Goal: Find specific page/section: Find specific page/section

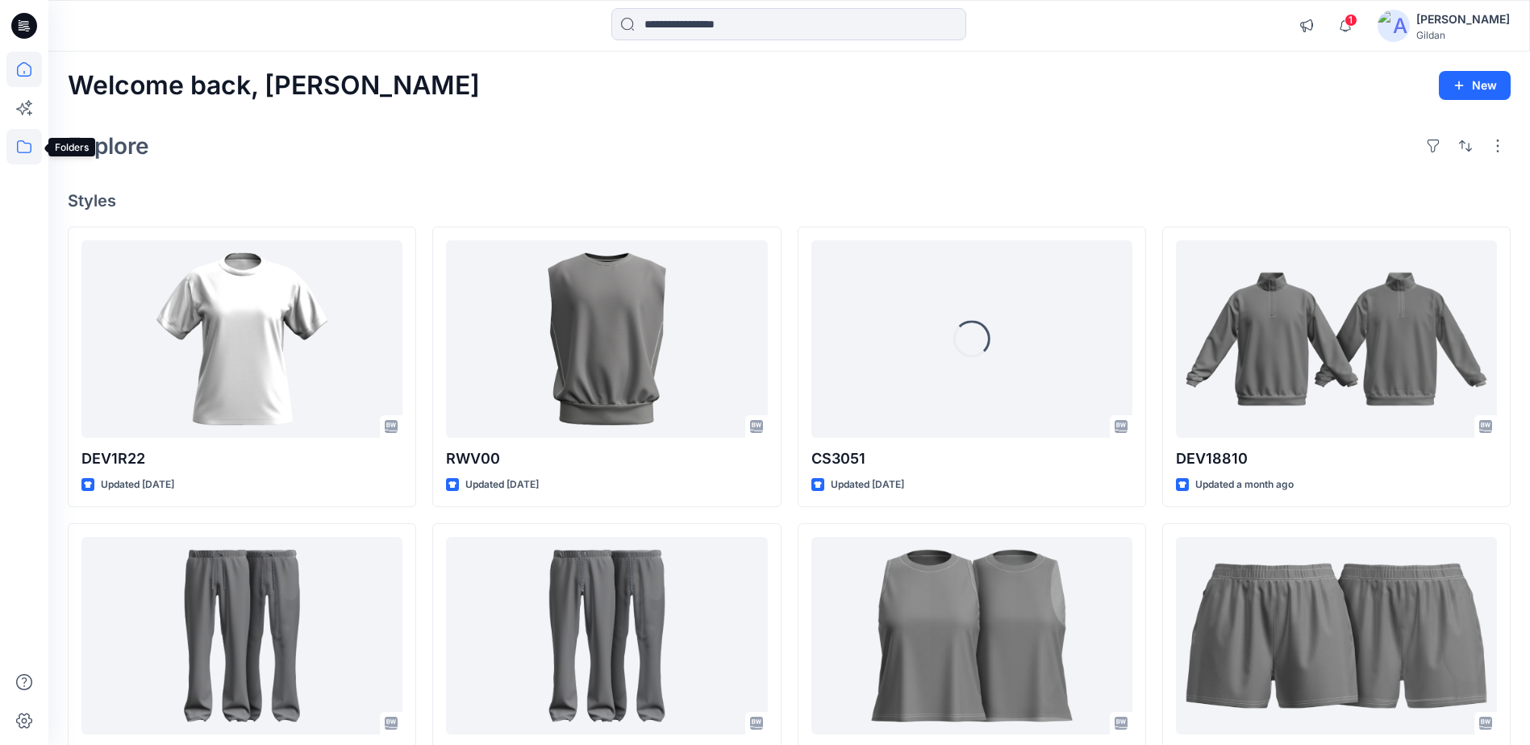
click at [27, 146] on icon at bounding box center [23, 146] width 35 height 35
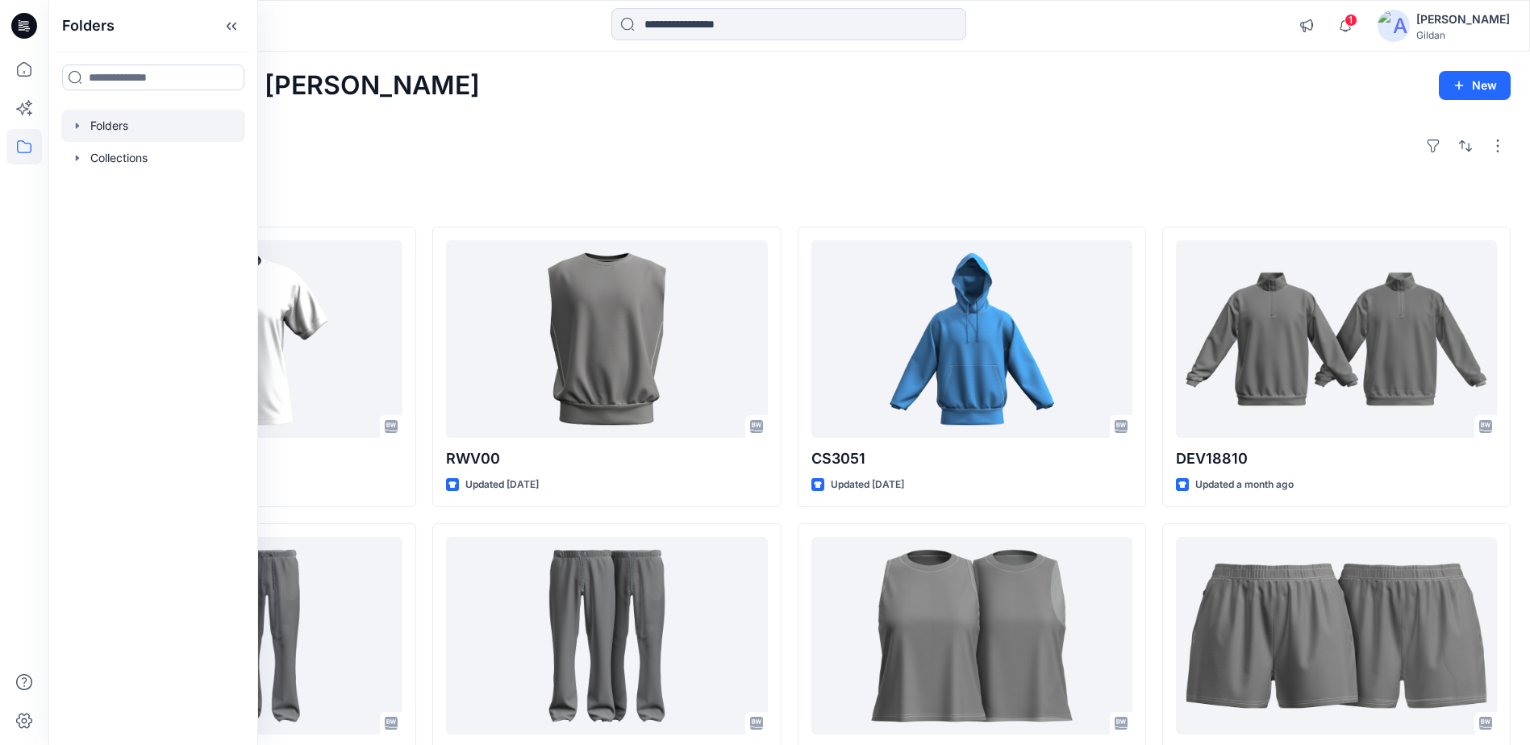
click at [118, 128] on div at bounding box center [153, 126] width 184 height 32
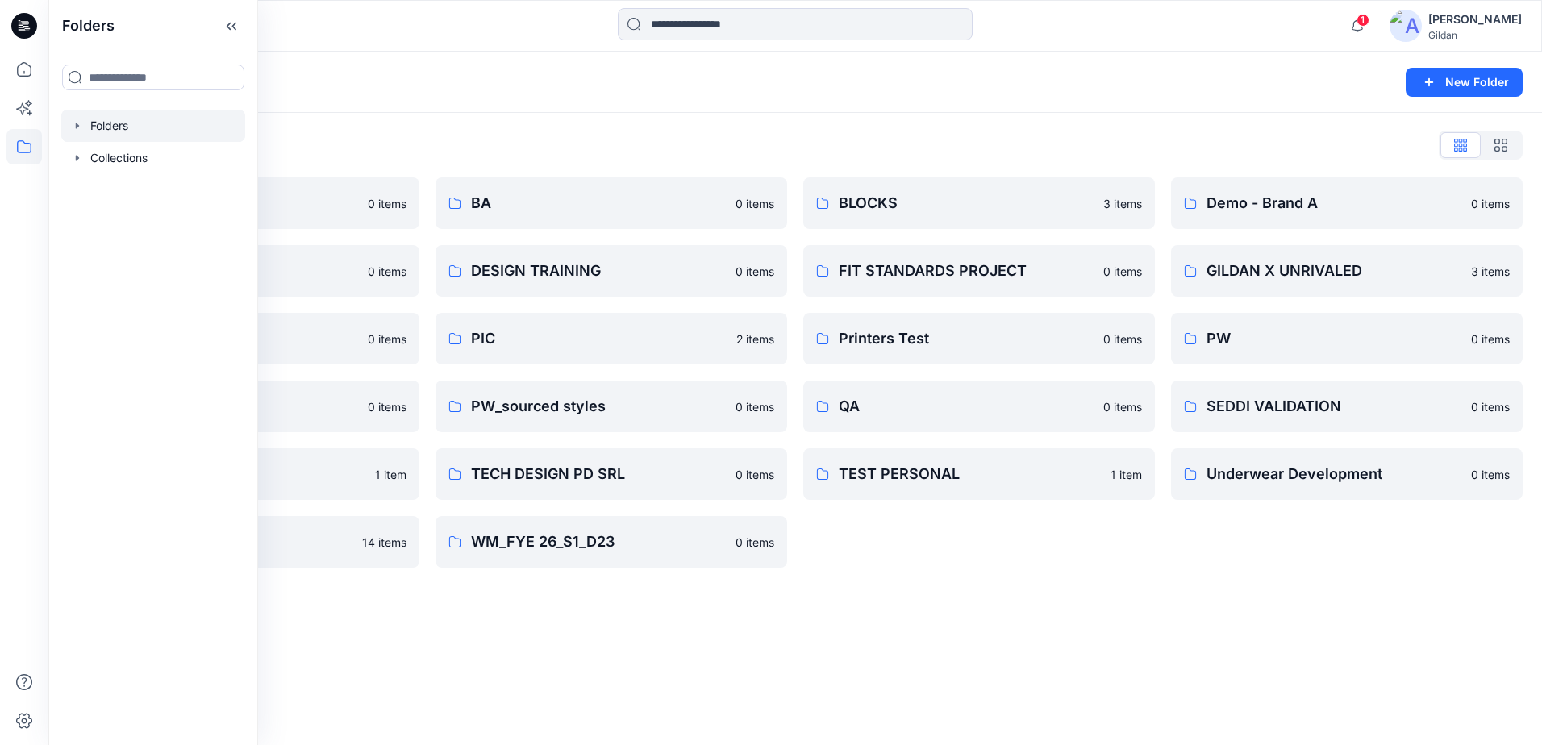
drag, startPoint x: 573, startPoint y: 115, endPoint x: 677, endPoint y: 128, distance: 104.0
click at [590, 115] on div "Folders List 3D ASSETS 0 items DESIGN TEAM 0 items GLB 0 items PW x AI 0 items …" at bounding box center [795, 350] width 1494 height 474
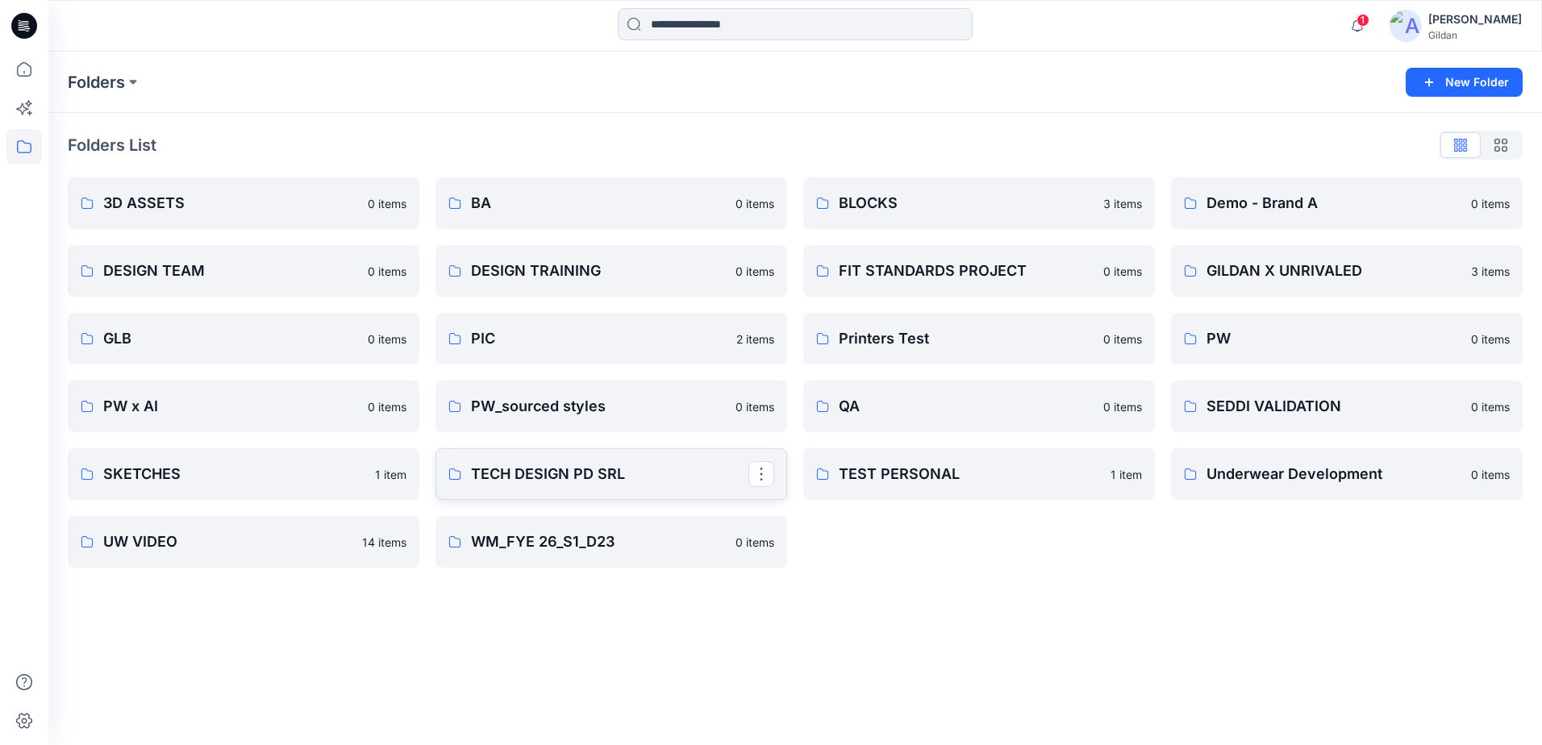
click at [611, 484] on p "TECH DESIGN PD SRL" at bounding box center [609, 474] width 277 height 23
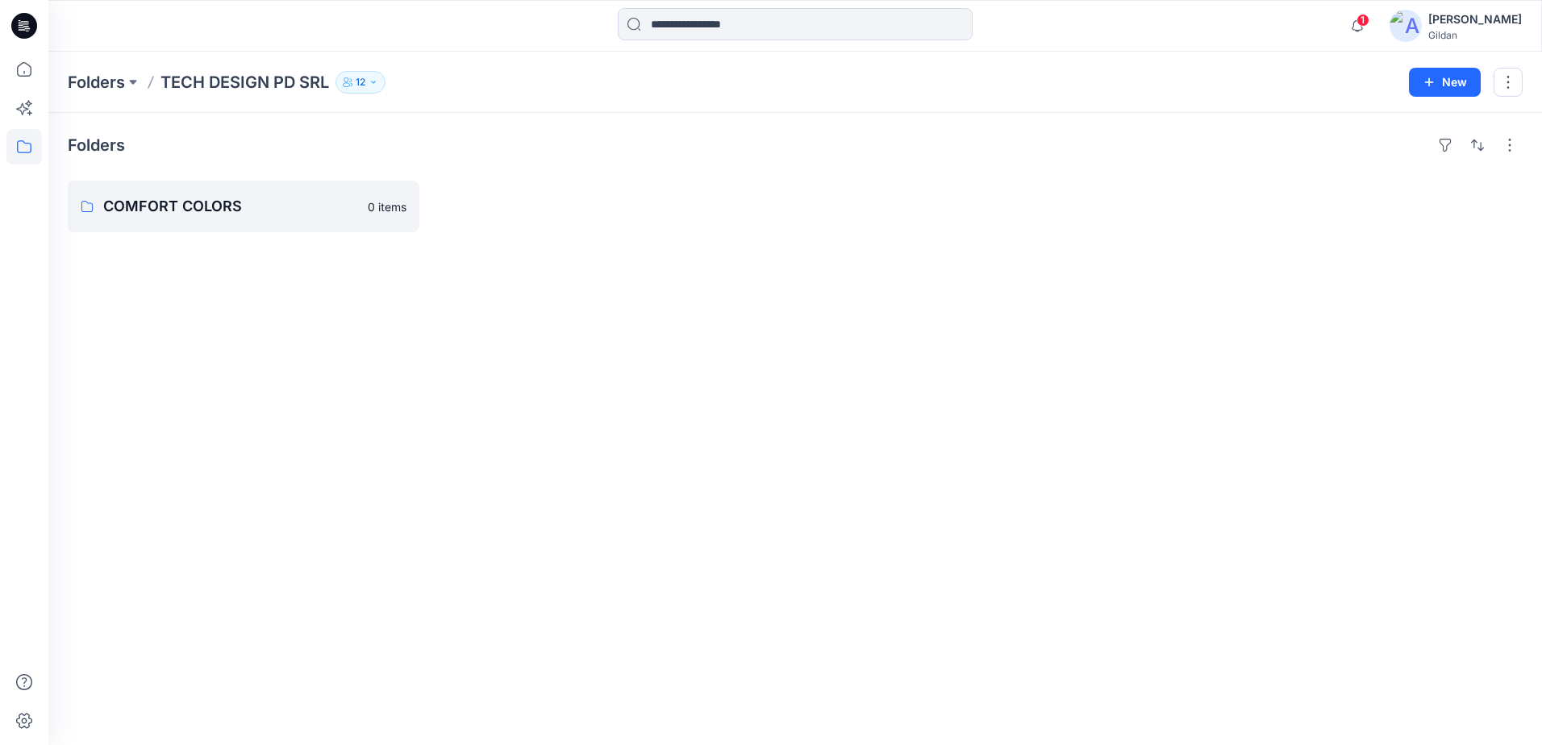
click at [374, 87] on button "12" at bounding box center [361, 82] width 50 height 23
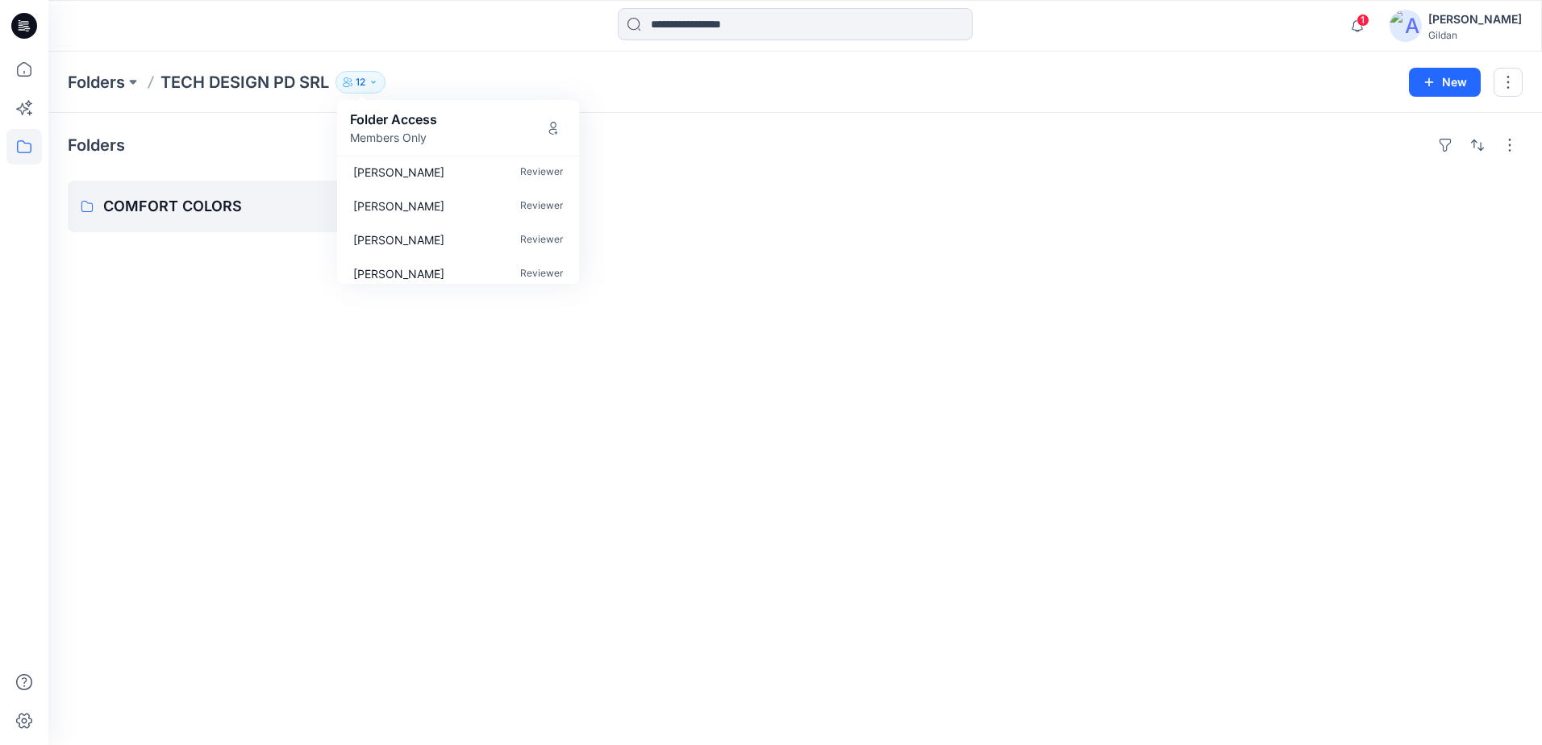
scroll to position [286, 0]
click at [248, 206] on p "COMFORT COLORS" at bounding box center [241, 206] width 277 height 23
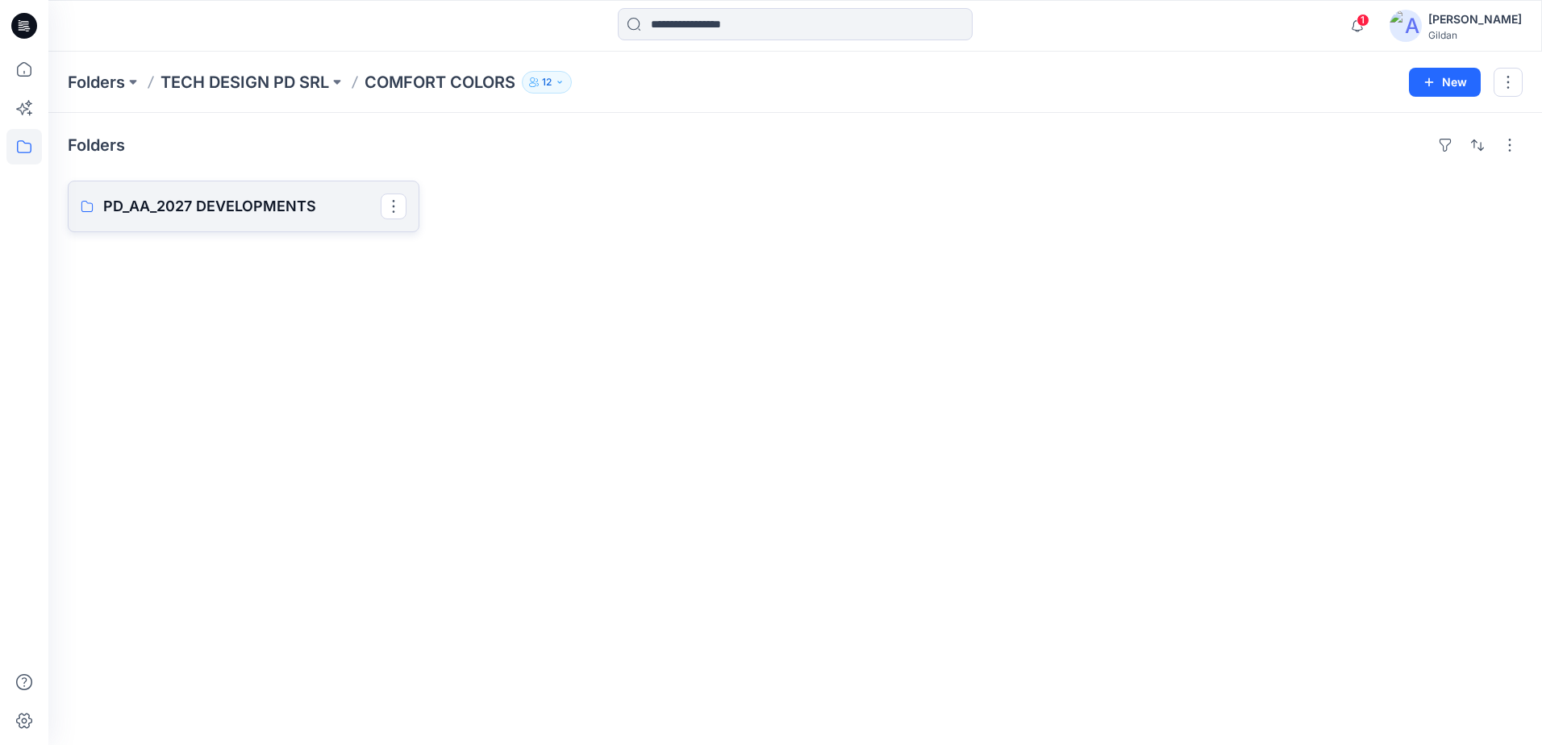
click at [275, 217] on p "PD_AA_2027 DEVELOPMENTS" at bounding box center [241, 206] width 277 height 23
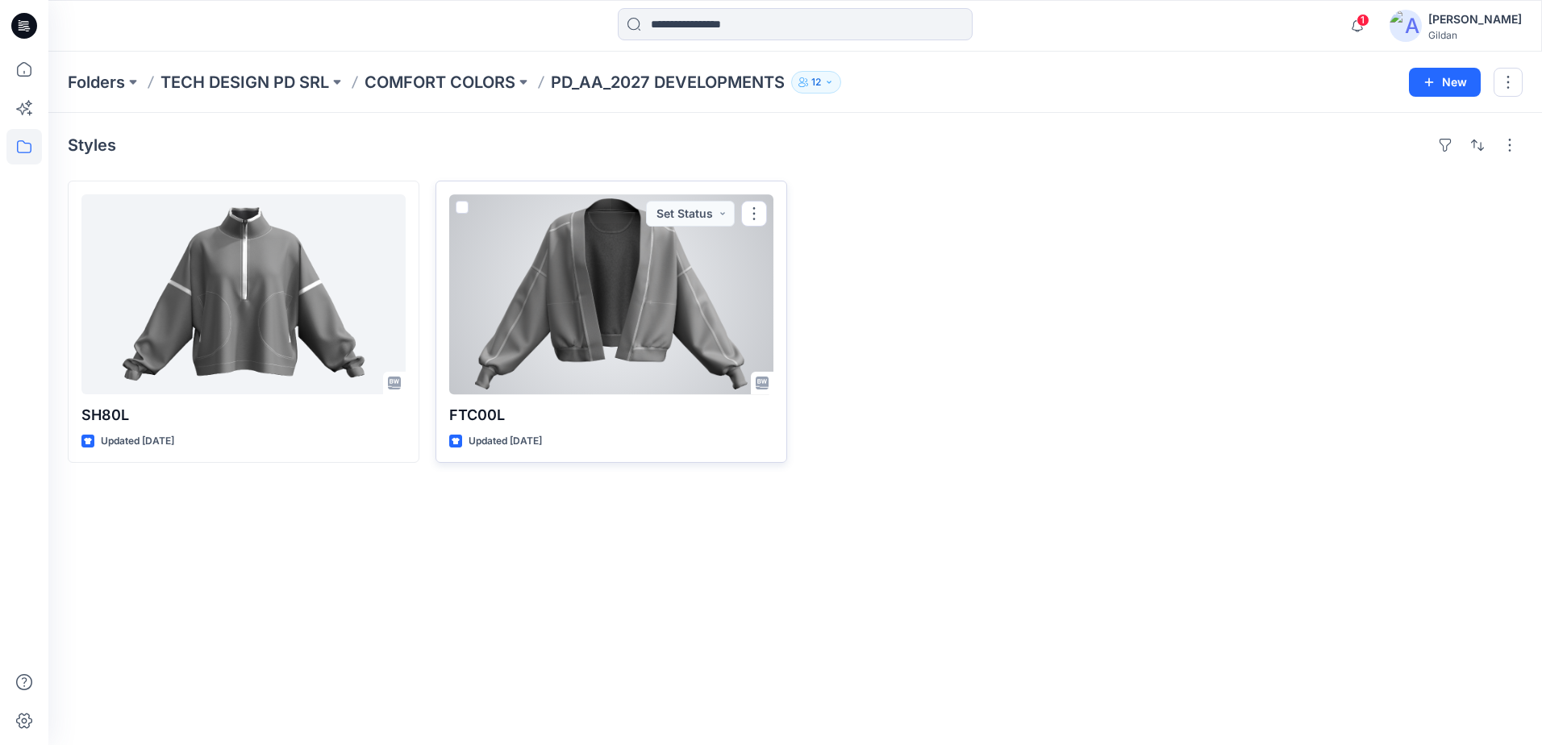
click at [625, 275] on div at bounding box center [611, 294] width 324 height 200
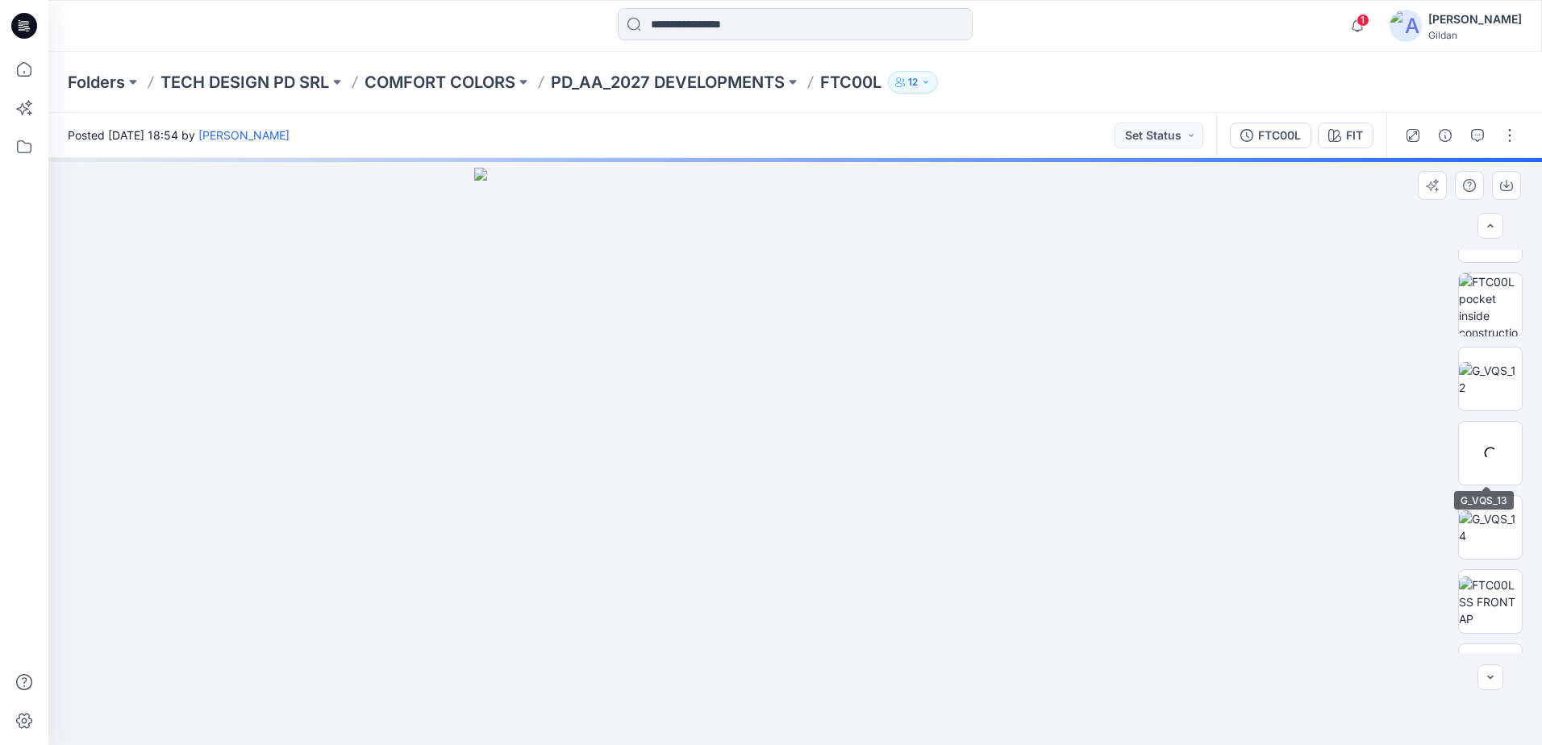
scroll to position [700, 0]
click at [1478, 547] on img at bounding box center [1490, 547] width 63 height 51
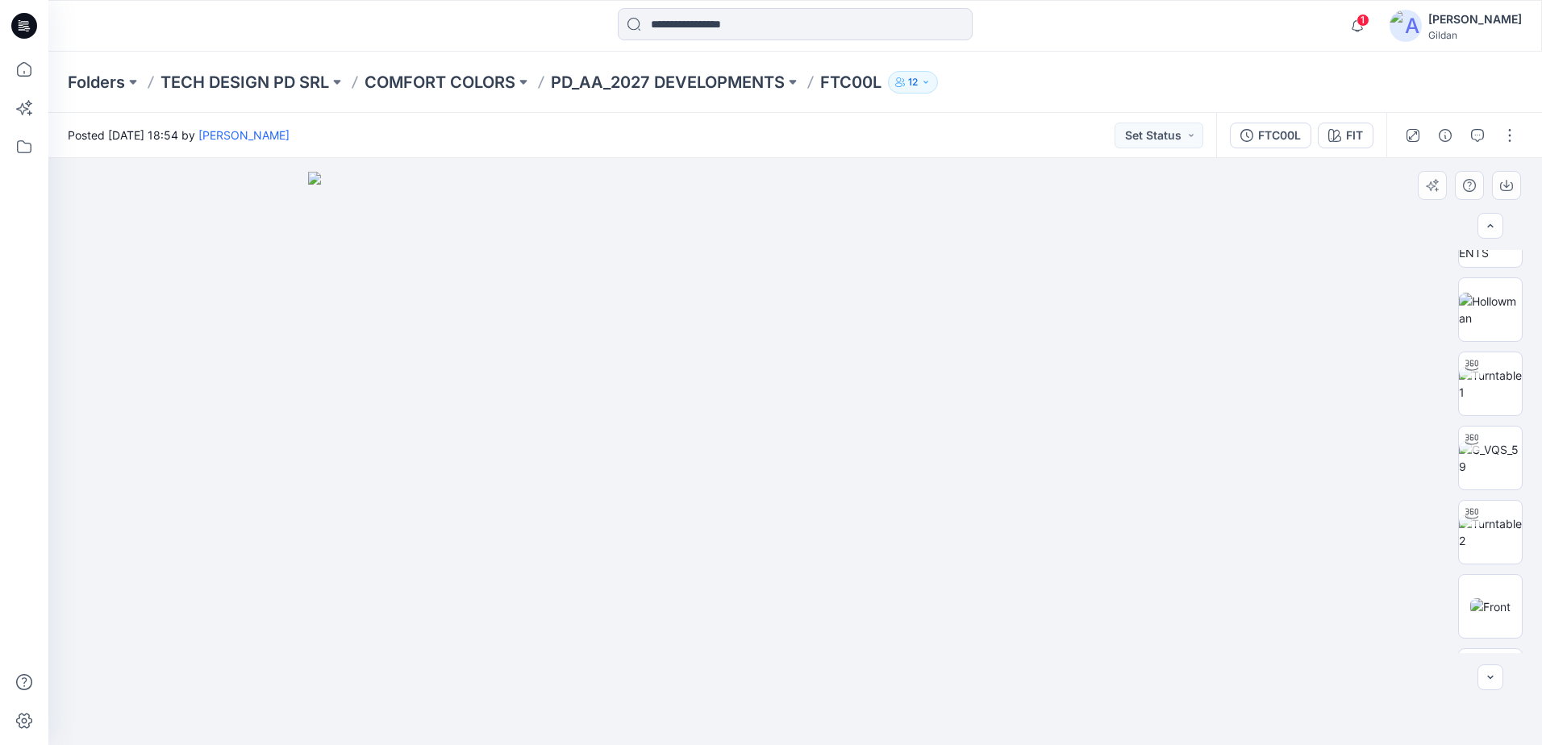
scroll to position [0, 0]
click at [1499, 285] on img at bounding box center [1490, 282] width 63 height 51
click at [1040, 194] on img at bounding box center [795, 457] width 642 height 578
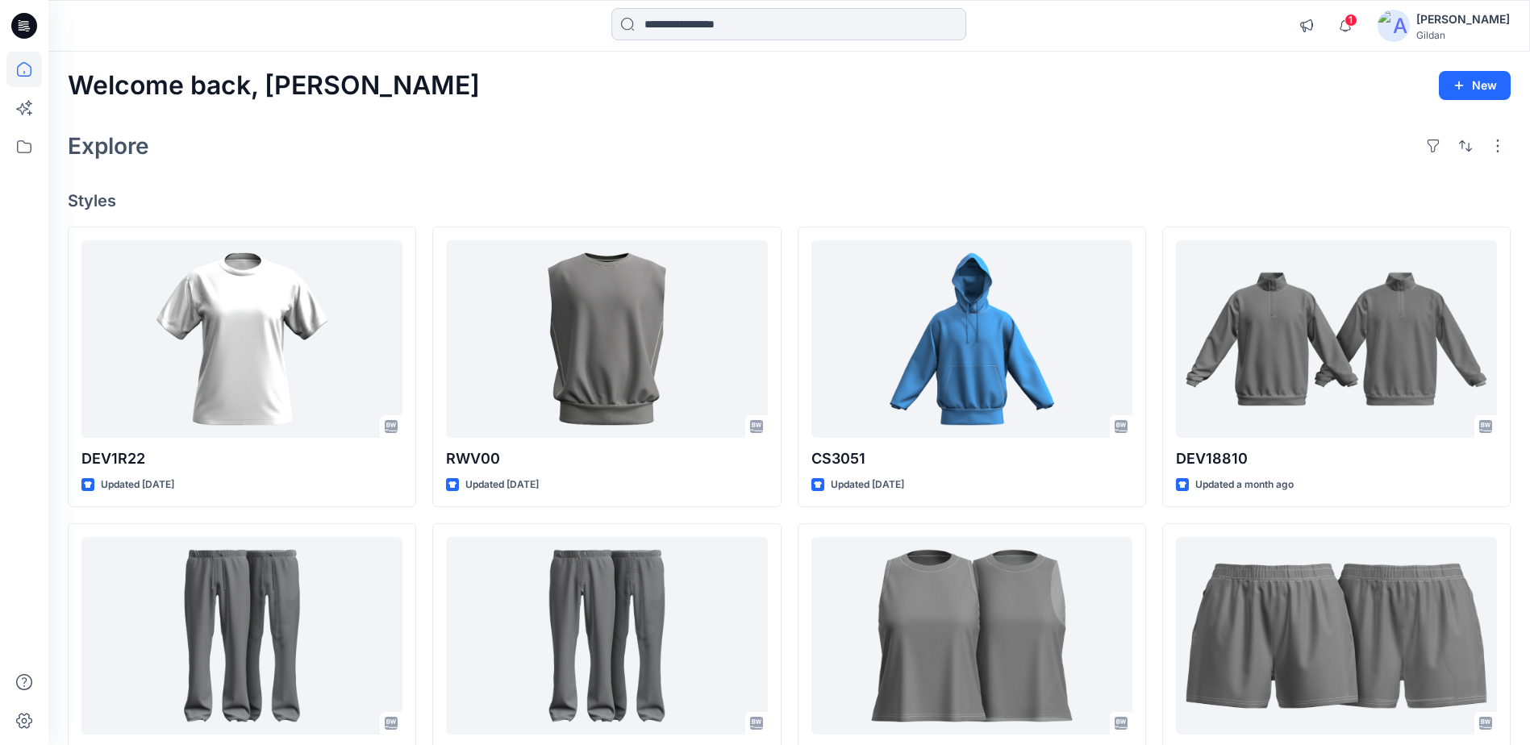
click at [715, 33] on input at bounding box center [788, 24] width 355 height 32
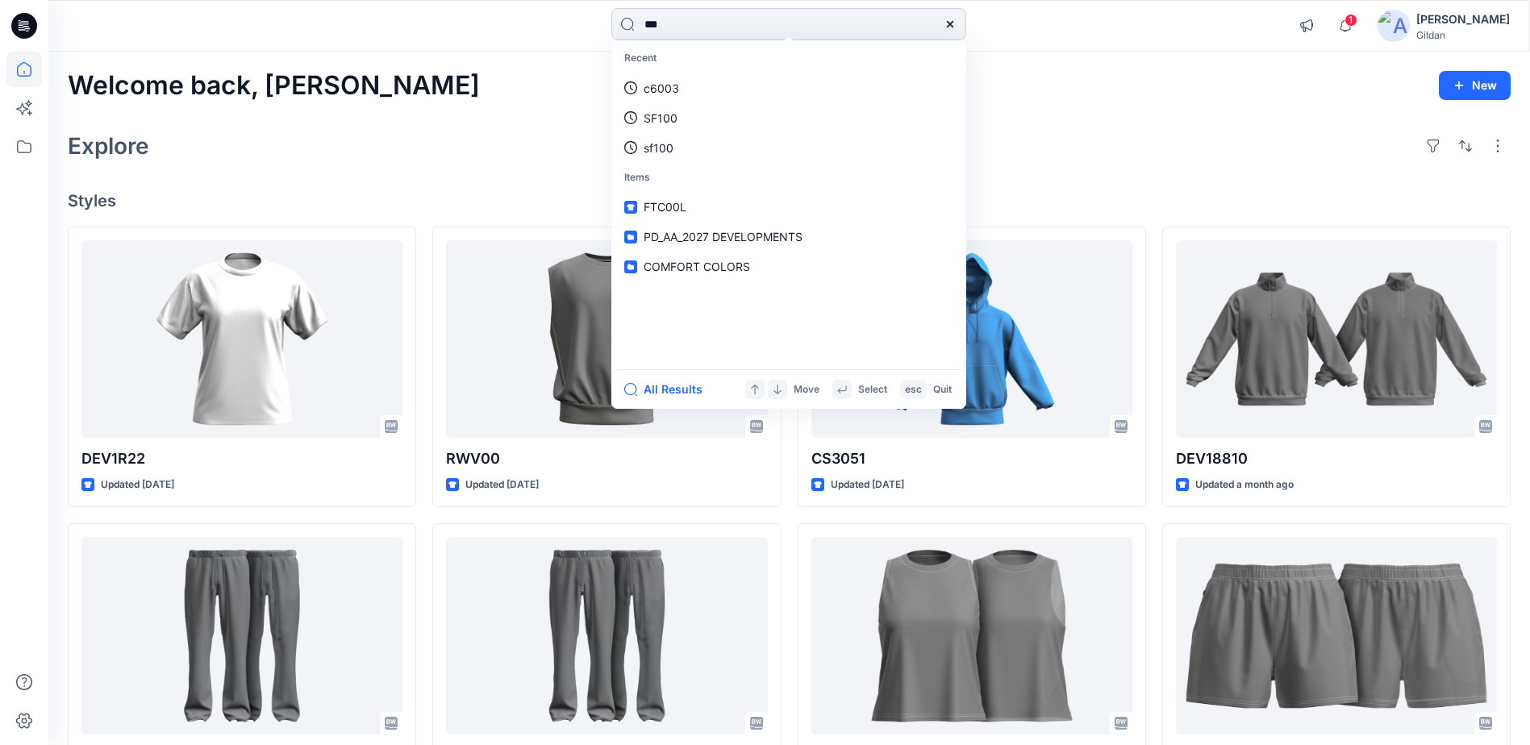
type input "***"
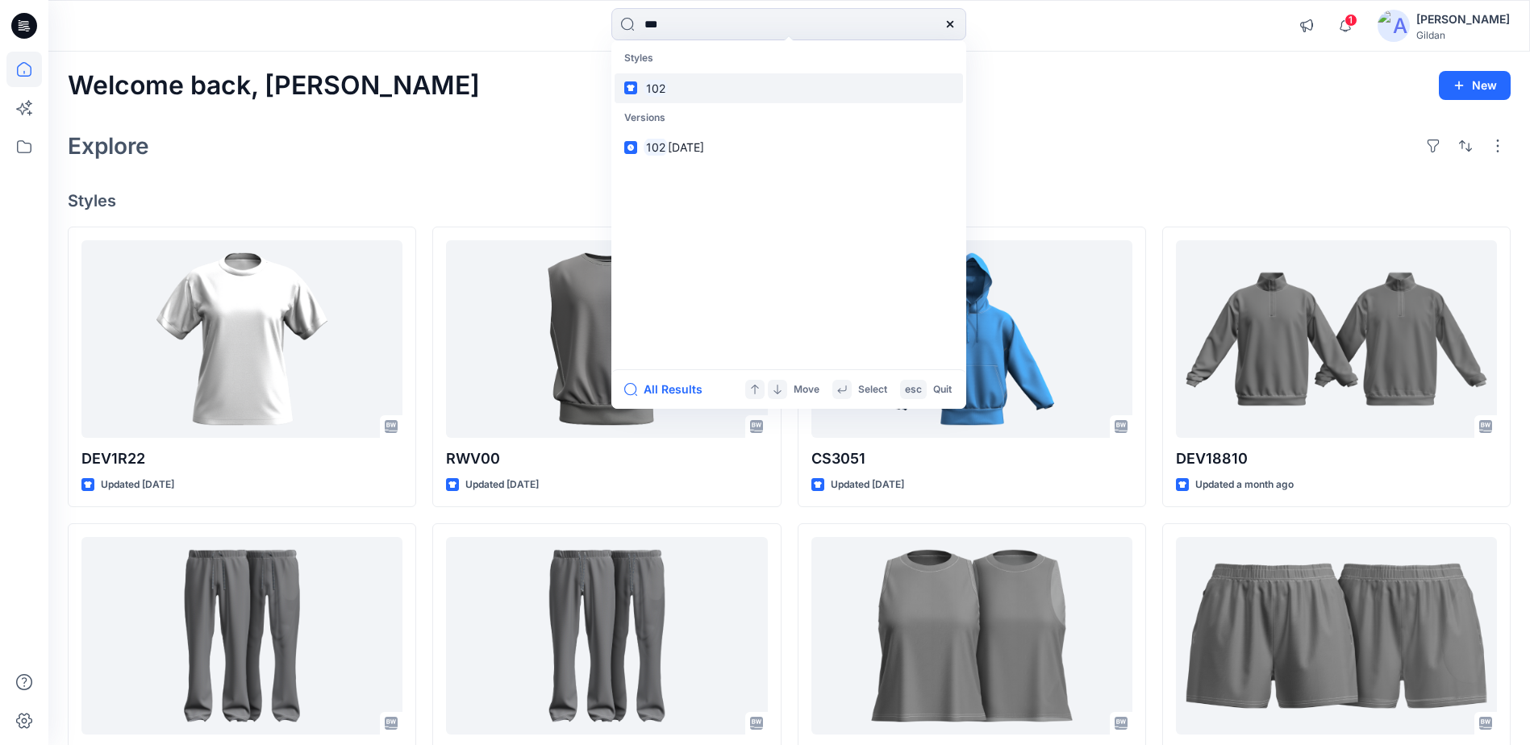
click at [661, 84] on mark "102" at bounding box center [656, 88] width 24 height 19
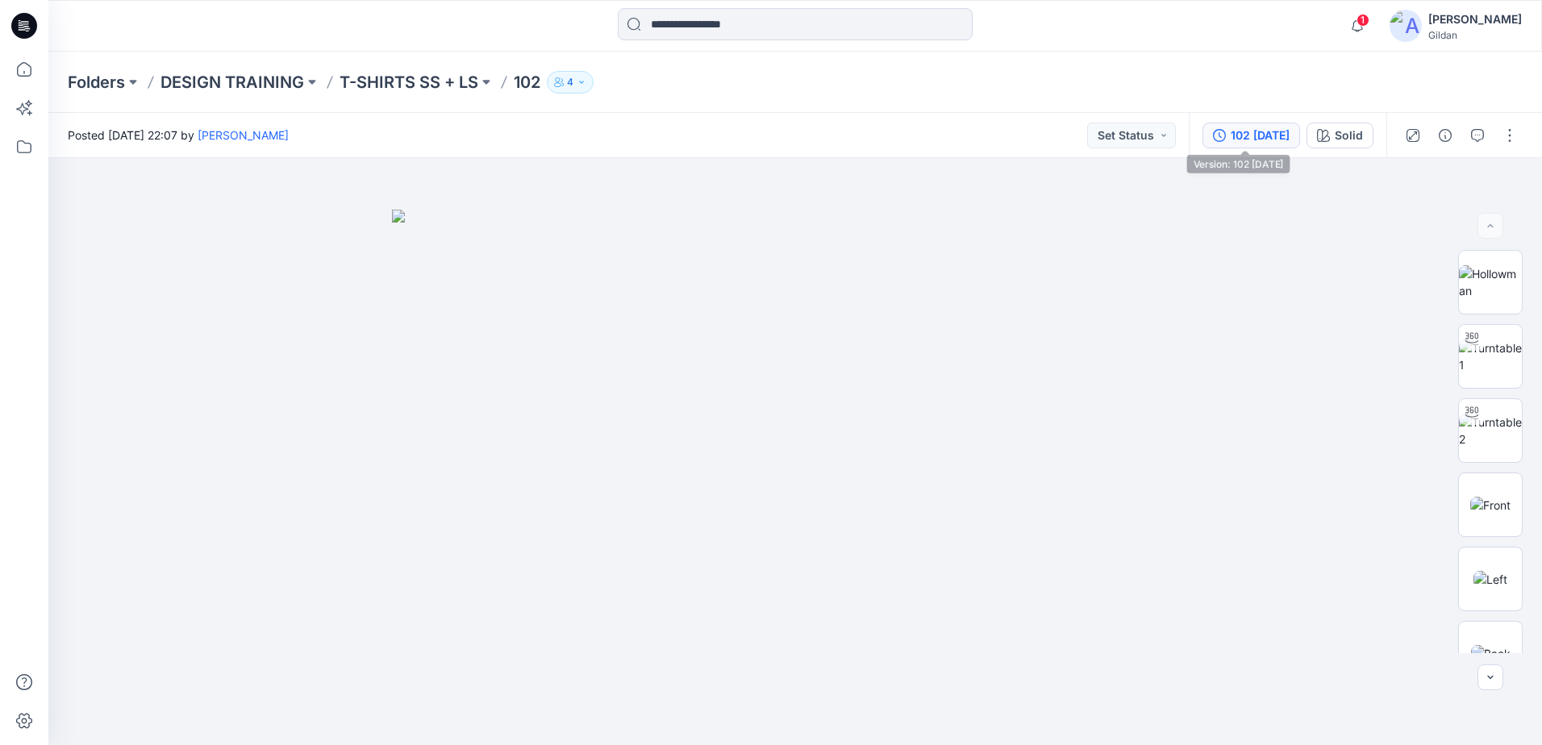
click at [1237, 134] on div "102 [DATE]" at bounding box center [1260, 136] width 59 height 18
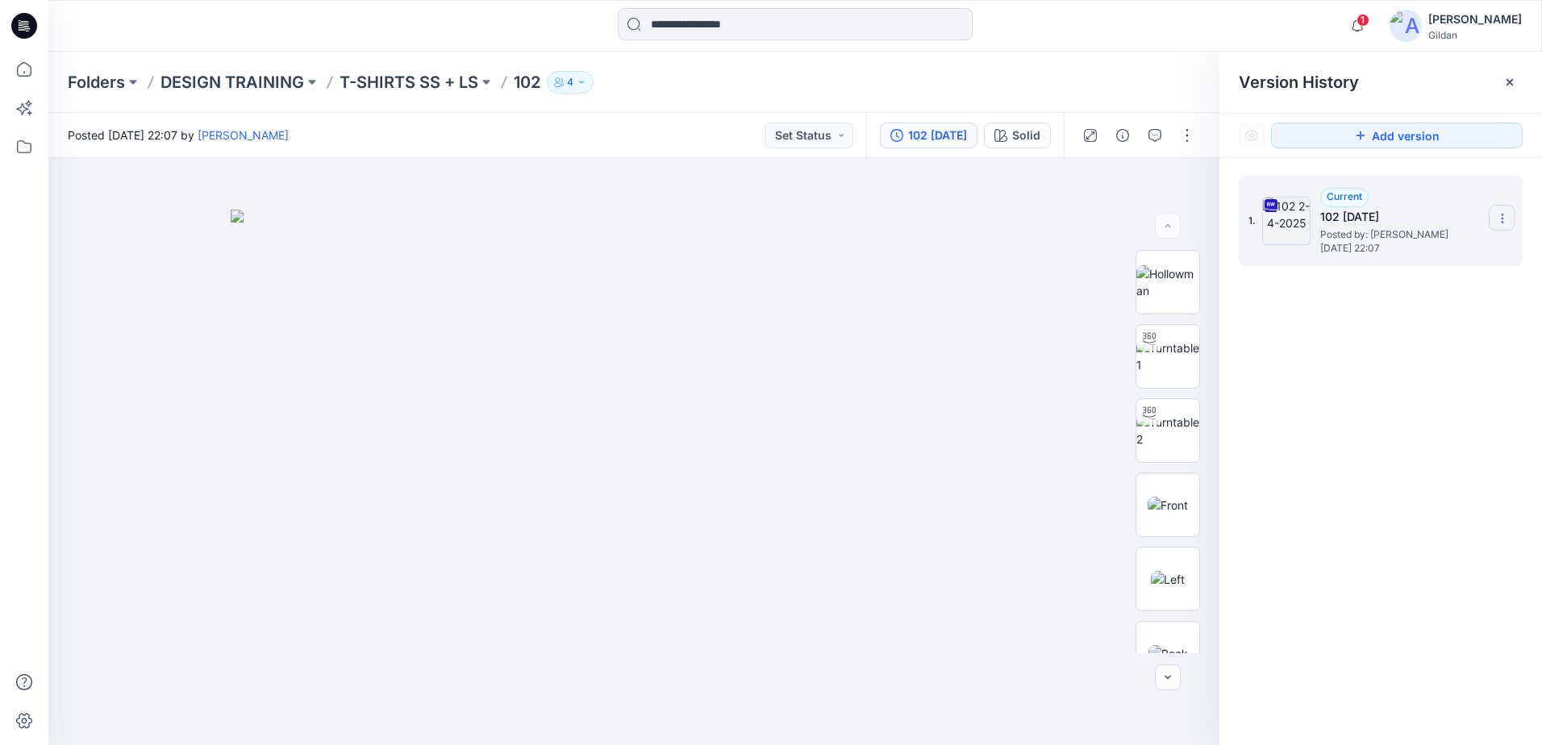
click at [1495, 221] on section at bounding box center [1502, 218] width 26 height 26
click at [1165, 429] on img at bounding box center [1167, 431] width 63 height 34
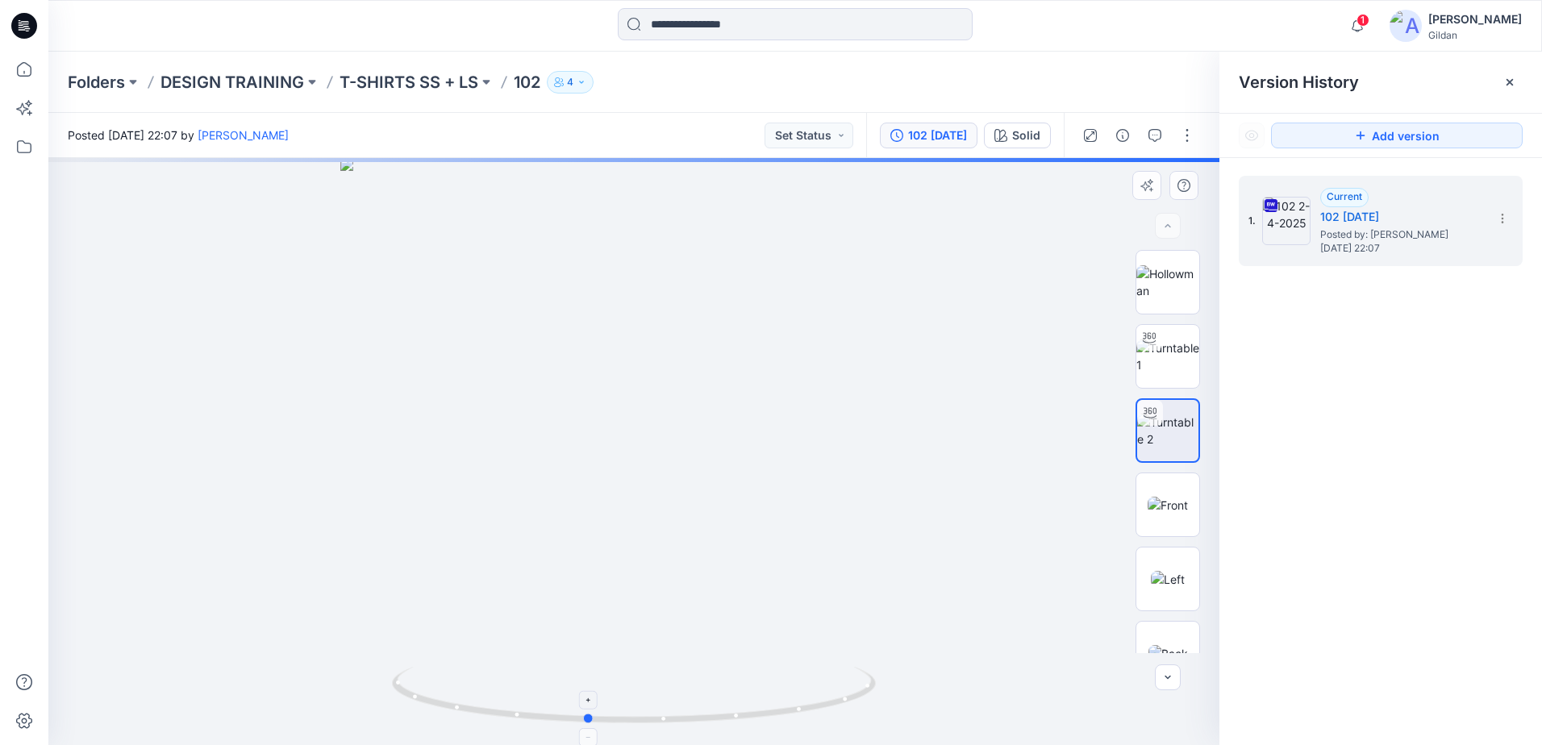
drag, startPoint x: 792, startPoint y: 711, endPoint x: 745, endPoint y: 718, distance: 47.3
click at [745, 718] on icon at bounding box center [636, 697] width 488 height 60
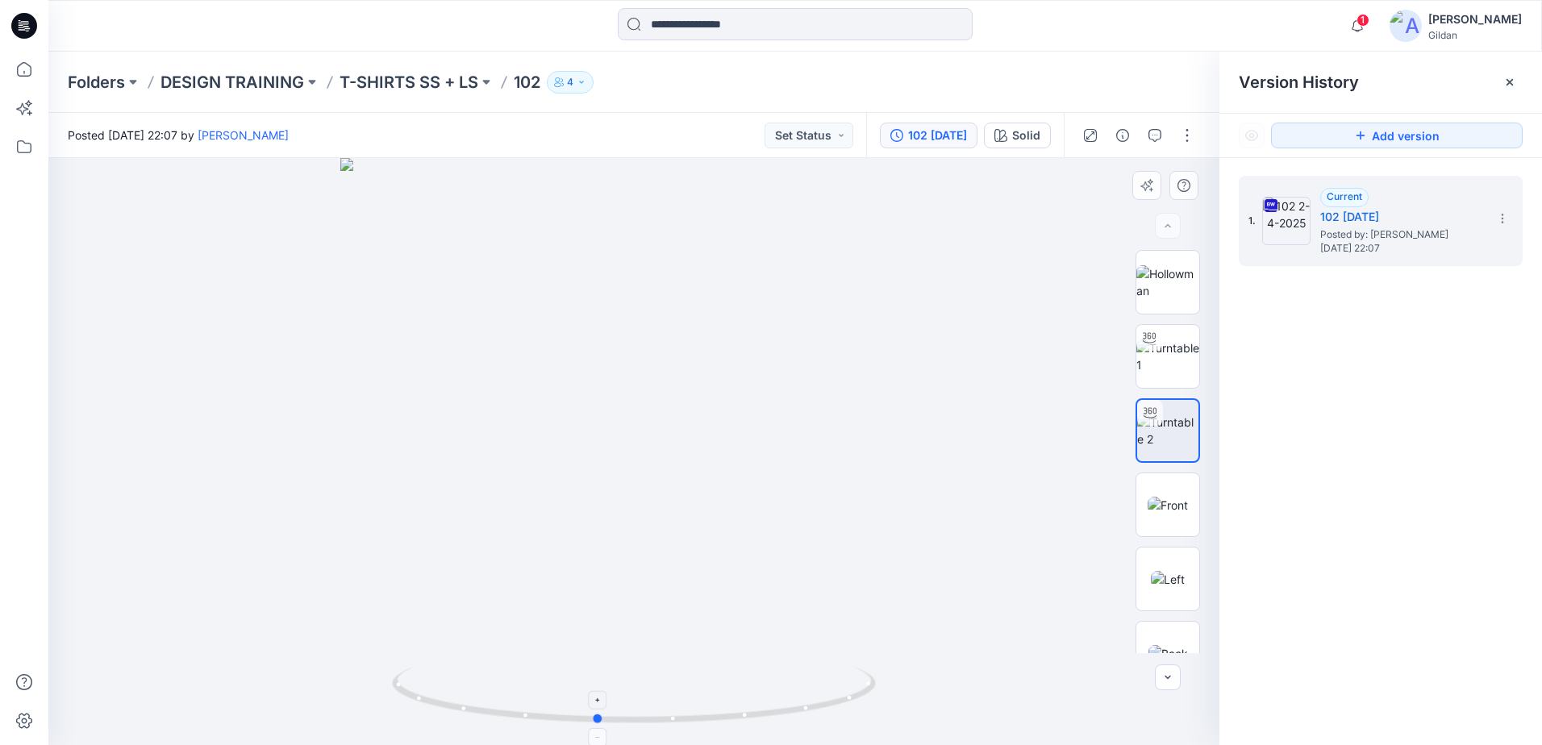
drag, startPoint x: 712, startPoint y: 728, endPoint x: 722, endPoint y: 723, distance: 10.8
click at [722, 723] on div at bounding box center [633, 451] width 1171 height 587
click at [1016, 140] on div "Solid" at bounding box center [1026, 136] width 28 height 18
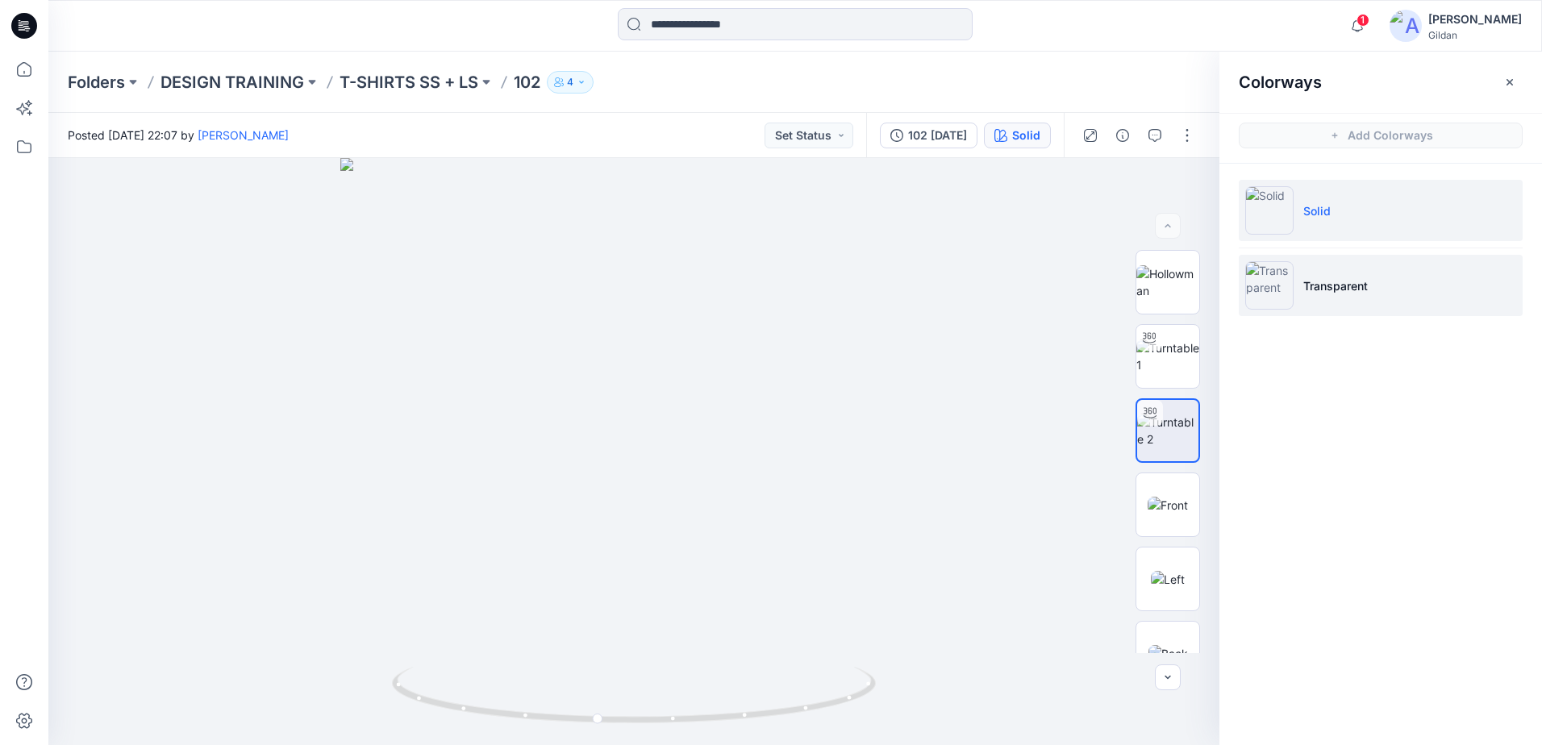
click at [1262, 284] on img at bounding box center [1269, 285] width 48 height 48
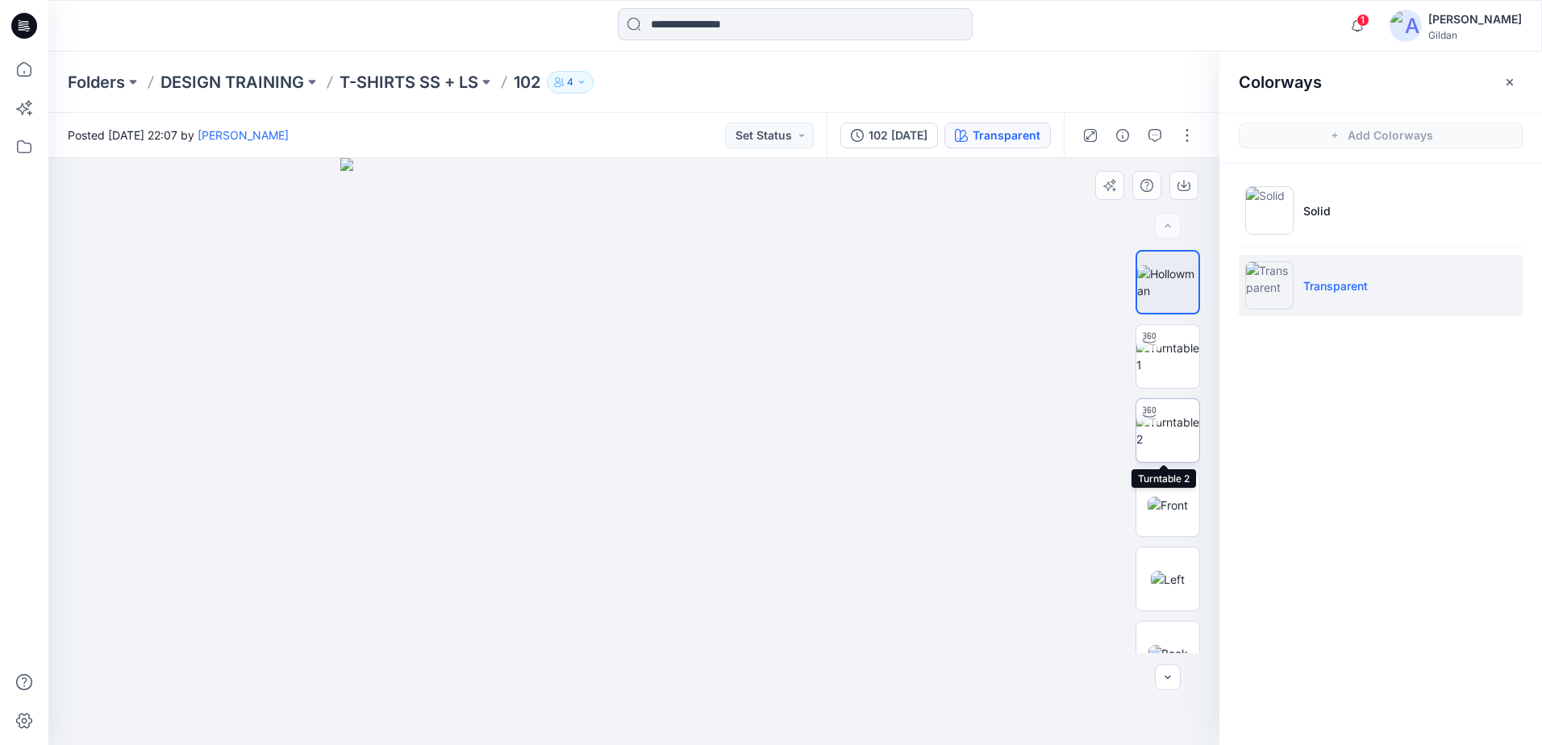
click at [1174, 433] on img at bounding box center [1167, 431] width 63 height 34
